Goal: Task Accomplishment & Management: Complete application form

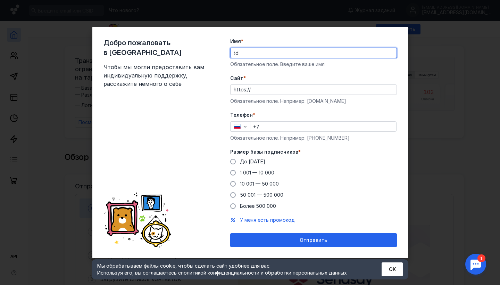
type input "t"
type input "[PERSON_NAME]"
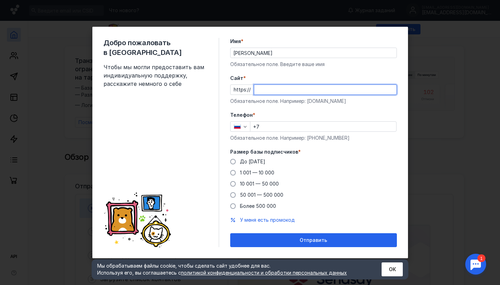
paste input "[URL][DOMAIN_NAME]"
click at [270, 91] on input "[URL][DOMAIN_NAME]" at bounding box center [325, 90] width 142 height 10
type input "[DOMAIN_NAME]"
click at [273, 127] on input "+7" at bounding box center [323, 127] width 146 height 10
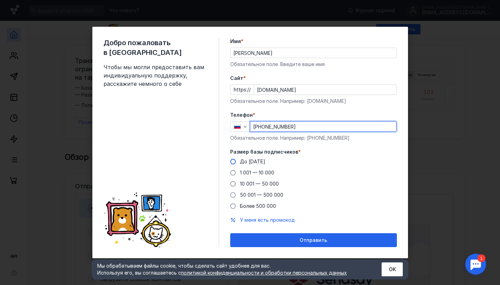
type input "[PHONE_NUMBER]"
click at [234, 160] on span at bounding box center [233, 162] width 6 height 6
click at [0, 0] on input "До [DATE]" at bounding box center [0, 0] width 0 height 0
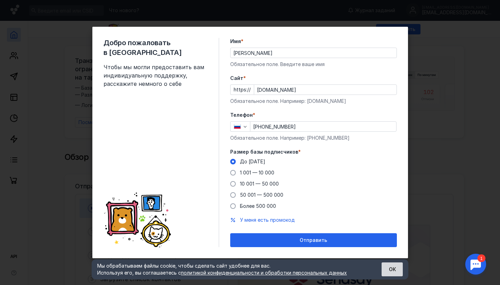
click at [386, 270] on button "ОК" at bounding box center [392, 269] width 21 height 14
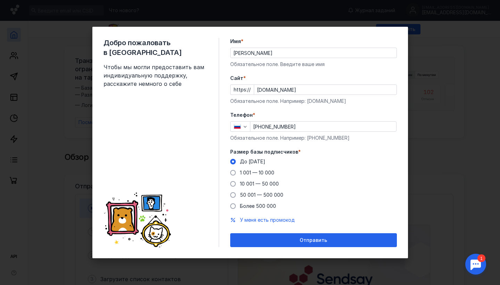
click at [436, 59] on div "Добро пожаловать в Sendsay Чтобы мы могли предоставить вам индивидуальную подде…" at bounding box center [250, 142] width 500 height 285
click at [433, 147] on div "Добро пожаловать в Sendsay Чтобы мы могли предоставить вам индивидуальную подде…" at bounding box center [250, 142] width 500 height 285
click at [302, 88] on input "[DOMAIN_NAME]" at bounding box center [325, 90] width 142 height 10
click at [301, 126] on input "[PHONE_NUMBER]" at bounding box center [323, 127] width 146 height 10
click at [458, 61] on div "Добро пожаловать в Sendsay Чтобы мы могли предоставить вам индивидуальную подде…" at bounding box center [250, 142] width 500 height 285
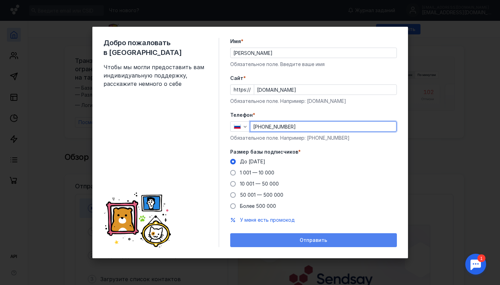
click at [335, 238] on div "Отправить" at bounding box center [314, 240] width 160 height 6
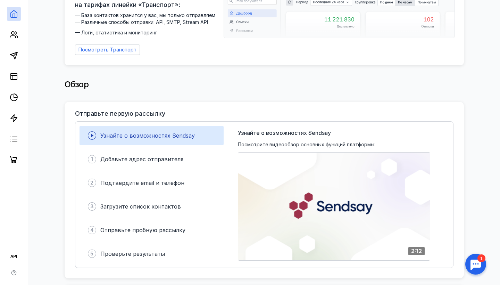
scroll to position [74, 0]
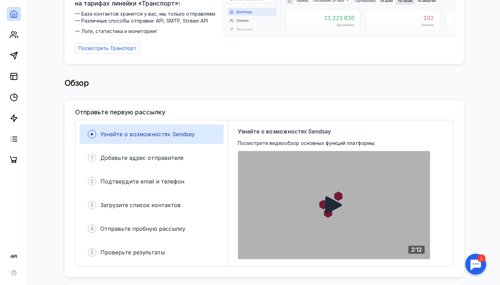
click at [316, 182] on div at bounding box center [334, 205] width 192 height 108
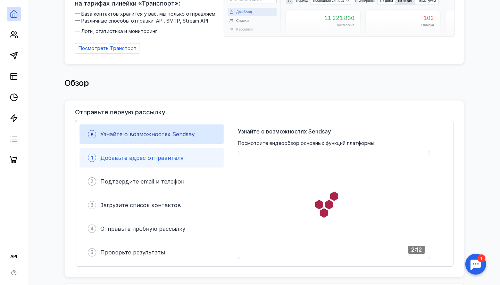
click at [169, 154] on span "Добавьте адрес отправителя" at bounding box center [141, 157] width 83 height 7
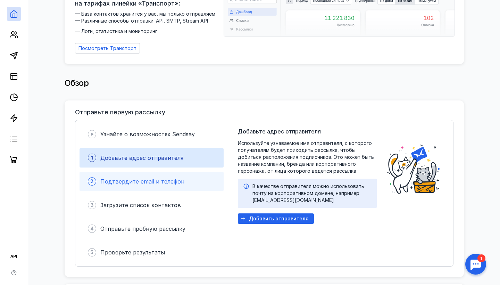
click at [157, 180] on span "Подтвердите email и телефон" at bounding box center [142, 181] width 84 height 7
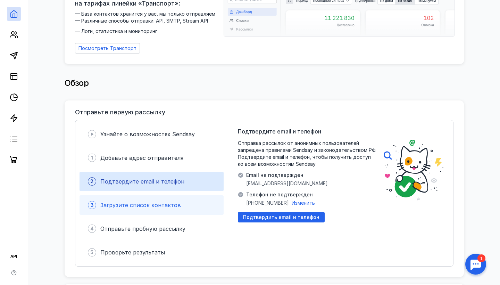
click at [156, 197] on div "3 Загрузите список контактов" at bounding box center [152, 204] width 144 height 19
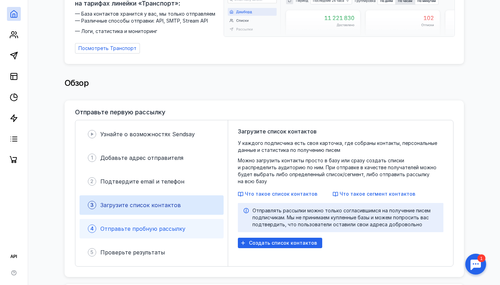
click at [151, 224] on div "Отправьте пробную рассылку" at bounding box center [142, 228] width 85 height 8
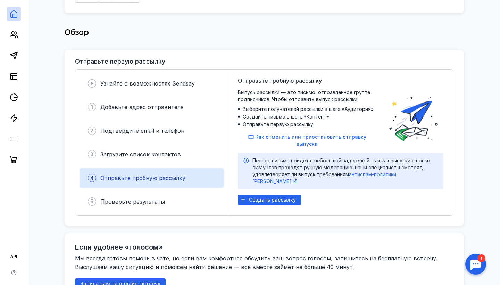
scroll to position [130, 0]
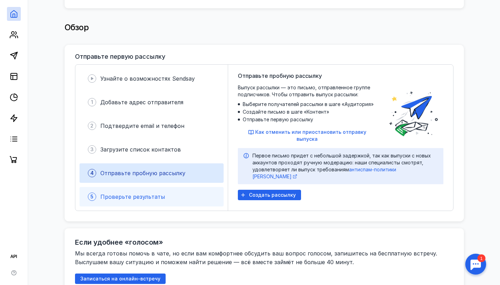
click at [150, 201] on div "5 Проверьте результаты" at bounding box center [152, 196] width 144 height 19
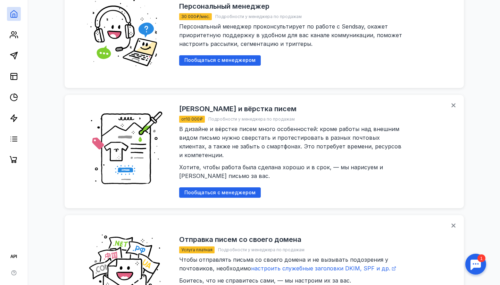
scroll to position [507, 0]
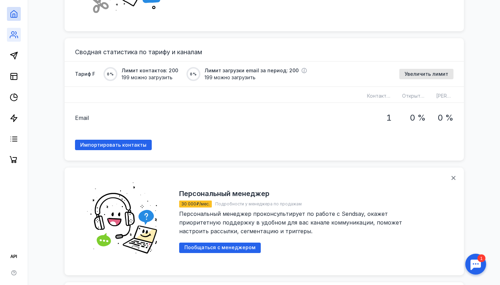
click at [18, 35] on icon at bounding box center [14, 35] width 8 height 8
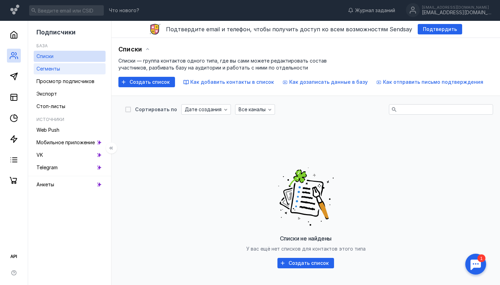
click at [51, 69] on span "Сегменты" at bounding box center [48, 69] width 24 height 6
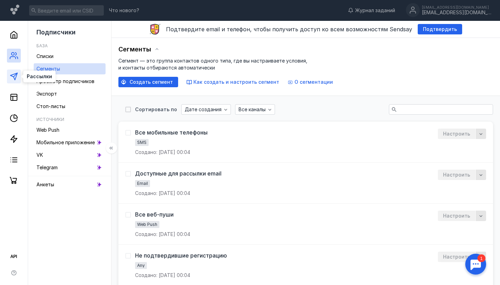
click at [17, 78] on icon at bounding box center [14, 76] width 8 height 8
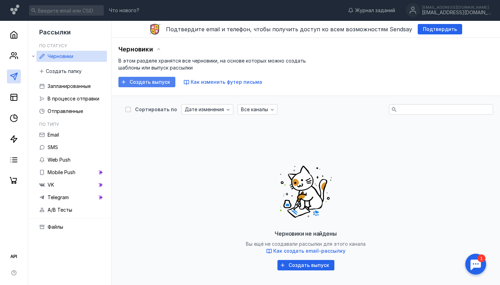
click at [157, 82] on span "Создать выпуск" at bounding box center [150, 82] width 41 height 6
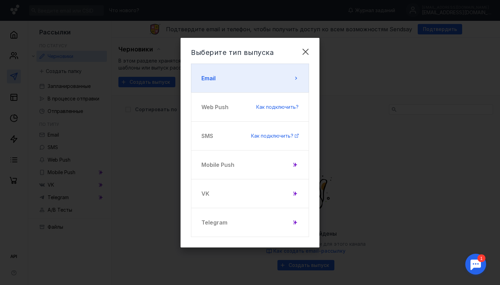
click at [252, 82] on button "Email" at bounding box center [250, 78] width 118 height 29
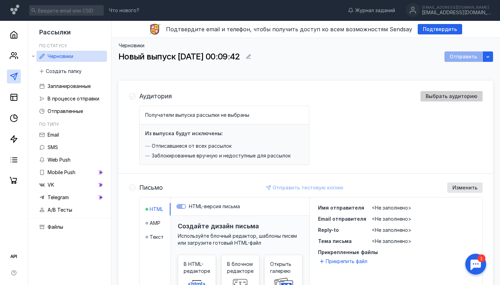
click at [443, 95] on span "Выбрать аудиторию" at bounding box center [452, 96] width 52 height 6
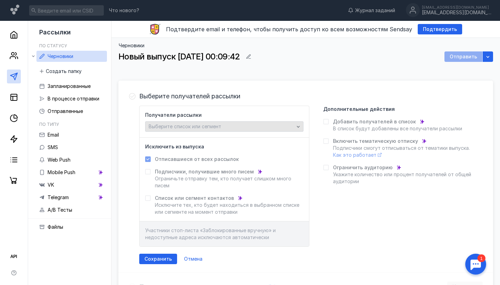
click at [278, 126] on div "Выберите список или сегмент" at bounding box center [221, 127] width 149 height 6
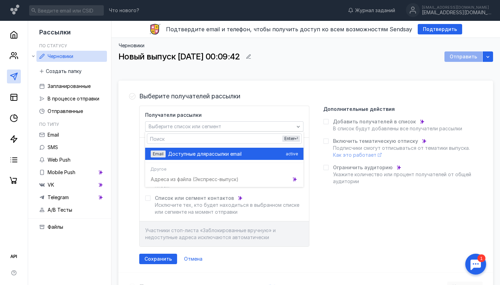
click at [259, 151] on div "Доступные для рассылки email" at bounding box center [225, 153] width 115 height 7
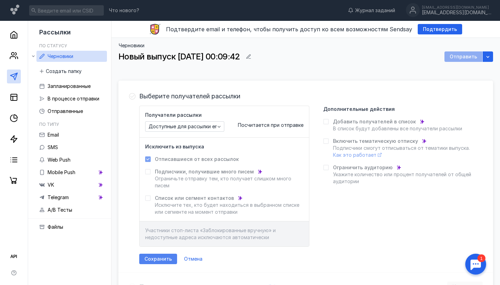
click at [158, 261] on div "Сохранить" at bounding box center [158, 258] width 38 height 10
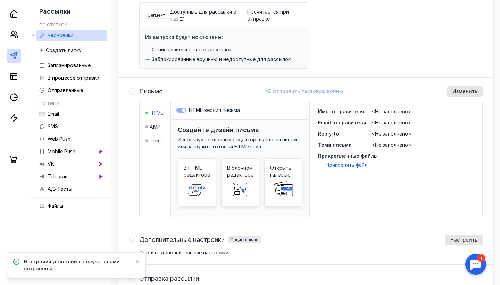
scroll to position [103, 0]
click at [386, 110] on span "<Не заполнено>" at bounding box center [392, 112] width 40 height 6
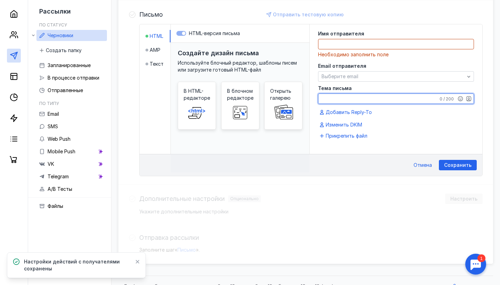
scroll to position [180, 0]
click at [347, 42] on textarea at bounding box center [395, 44] width 155 height 10
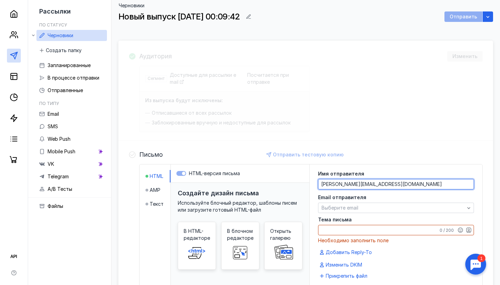
scroll to position [45, 0]
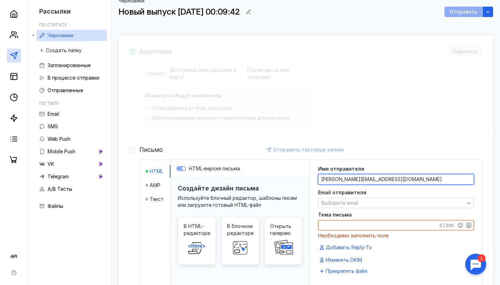
drag, startPoint x: 384, startPoint y: 180, endPoint x: 295, endPoint y: 180, distance: 88.9
click at [295, 180] on div "HTML AMP Текст HTML-версия письма Создайте дизайн письма Используйте блочный ре…" at bounding box center [311, 224] width 343 height 130
type textarea "T"
type textarea "[PERSON_NAME]"
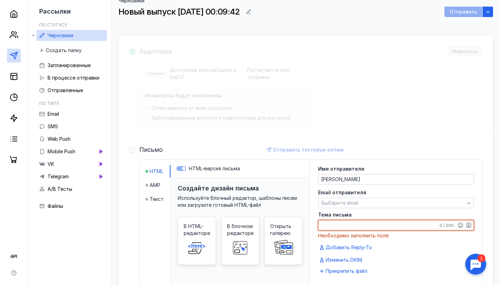
click at [366, 223] on textarea "Тема письма" at bounding box center [395, 225] width 155 height 10
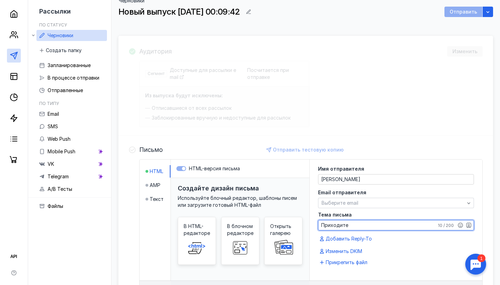
type textarea "Приходите н"
